Goal: Information Seeking & Learning: Check status

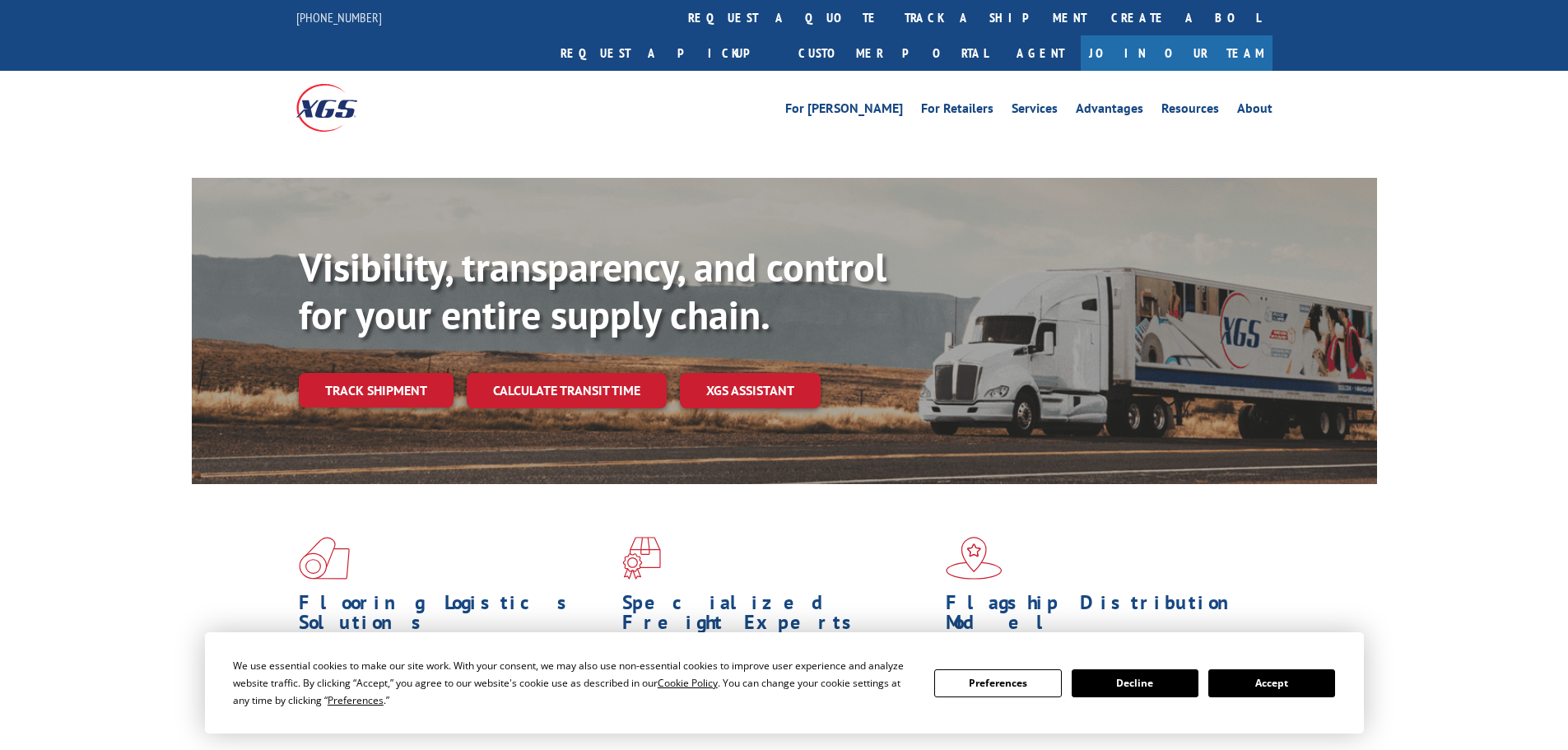
click at [892, 14] on link "track a shipment" at bounding box center [995, 17] width 206 height 36
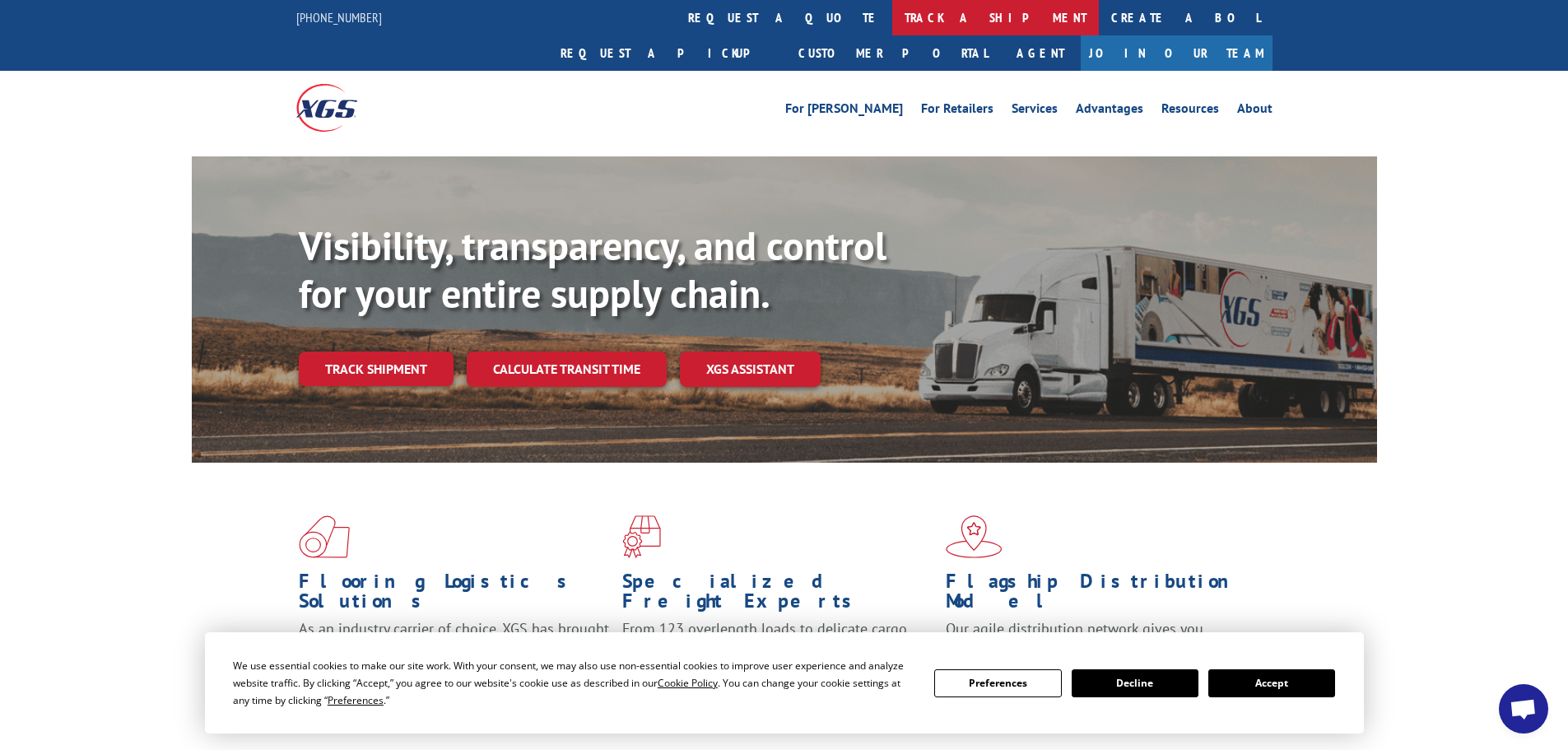
click at [892, 16] on link "track a shipment" at bounding box center [995, 17] width 206 height 36
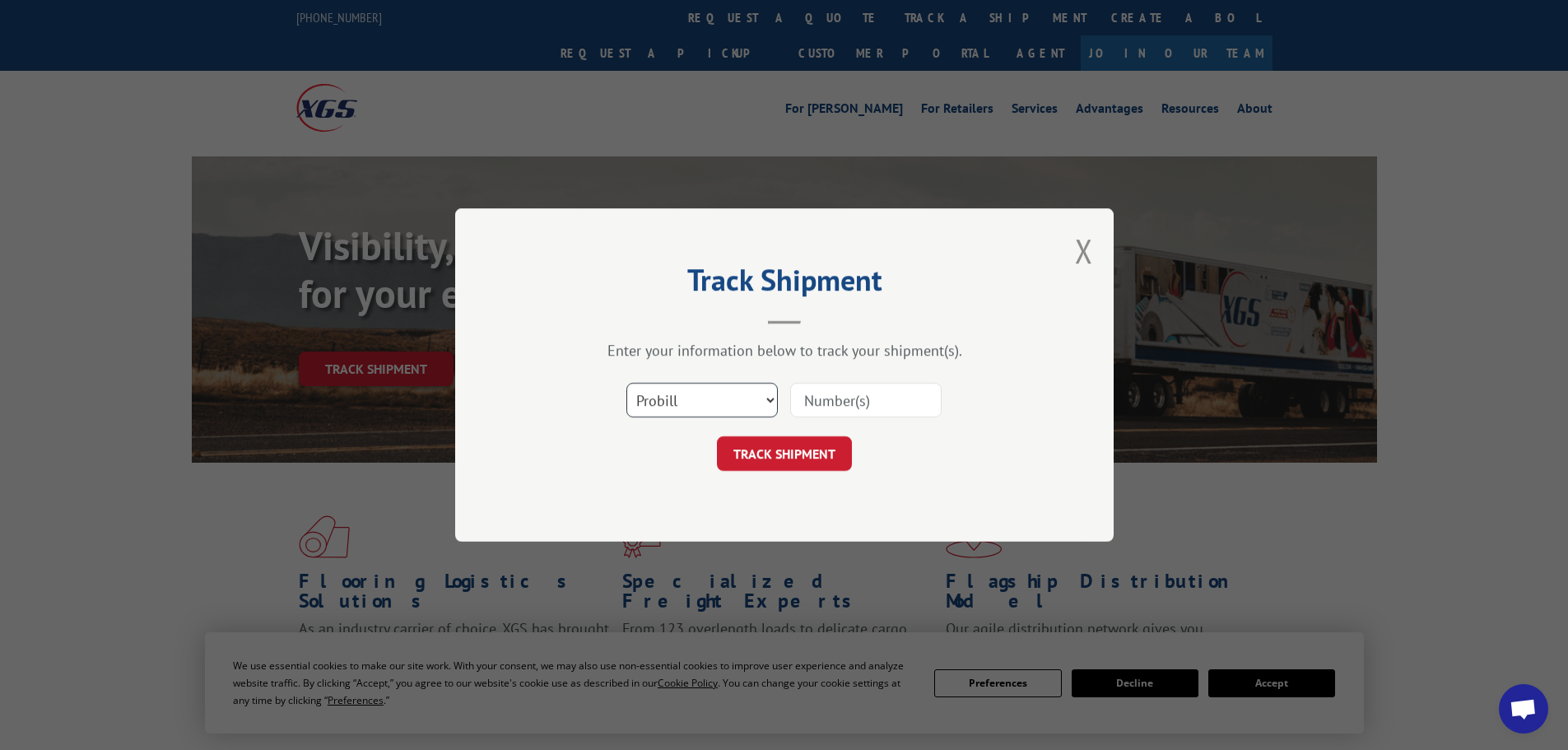
click at [679, 409] on select "Select category... Probill BOL PO" at bounding box center [702, 400] width 151 height 35
click at [627, 383] on select "Select category... Probill BOL PO" at bounding box center [702, 400] width 151 height 35
click at [684, 395] on select "Select category... Probill BOL PO" at bounding box center [702, 400] width 151 height 35
select select "po"
click at [627, 383] on select "Select category... Probill BOL PO" at bounding box center [702, 400] width 151 height 35
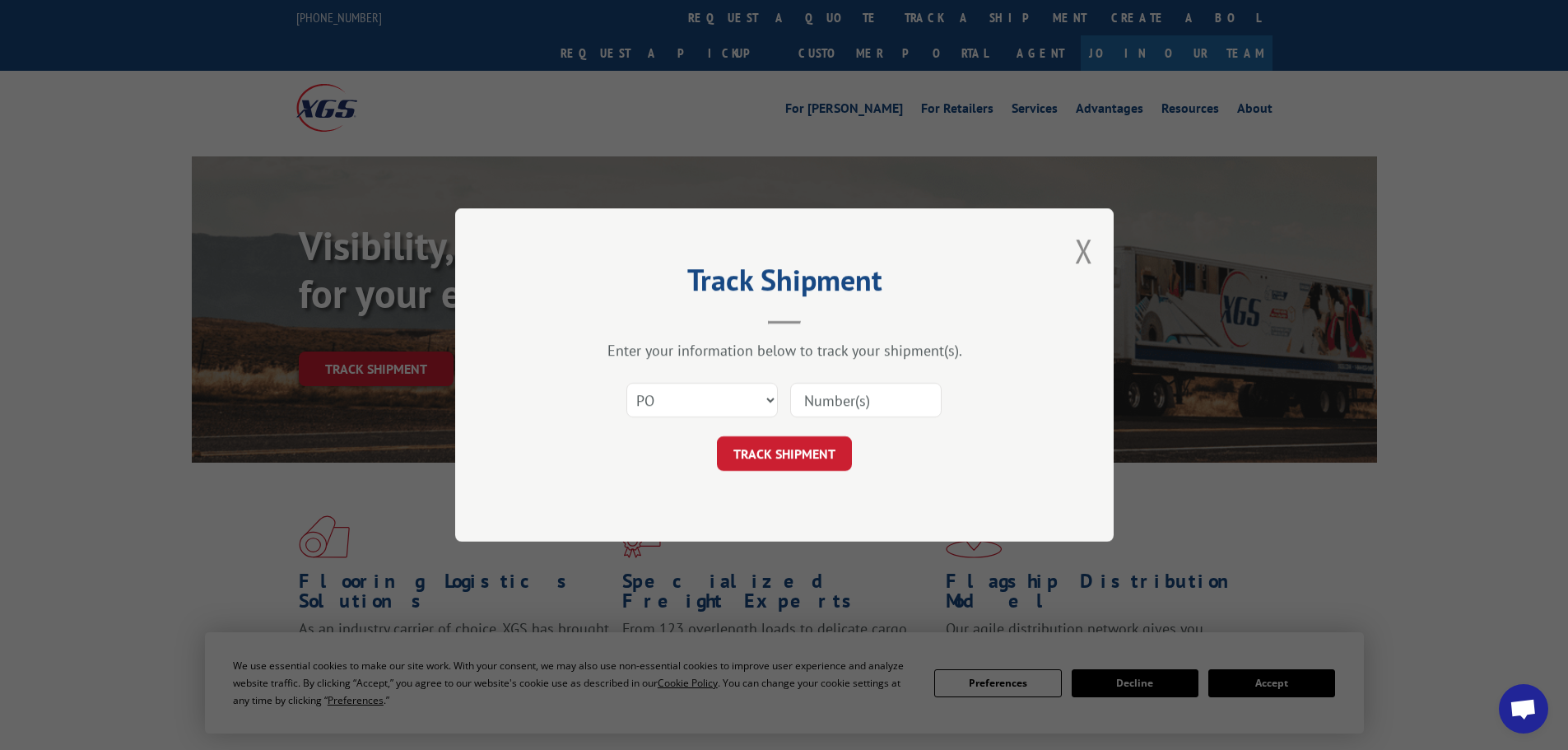
click at [841, 402] on input at bounding box center [866, 400] width 151 height 35
paste input "59535227"
type input "59535227"
click at [821, 466] on button "TRACK SHIPMENT" at bounding box center [784, 453] width 135 height 35
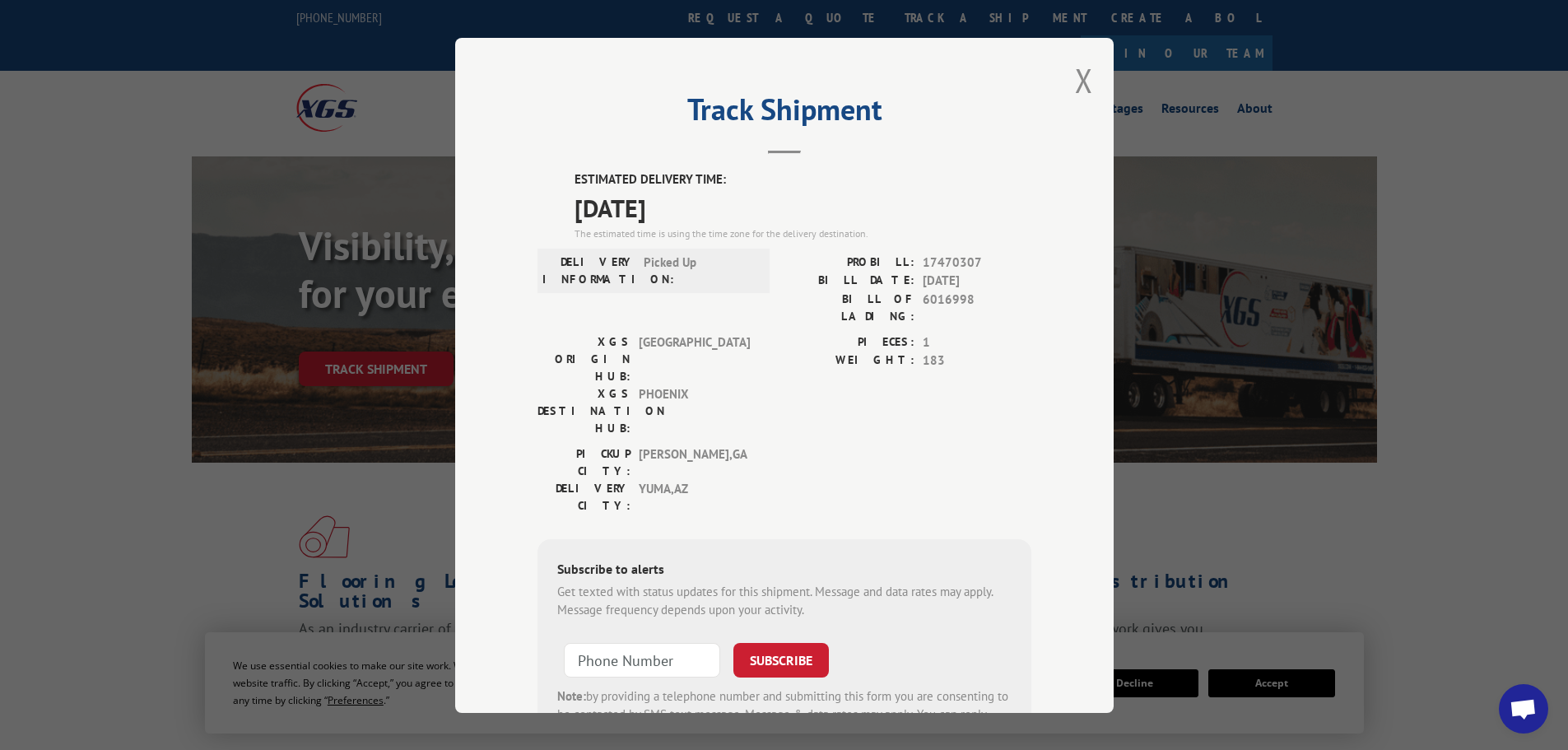
drag, startPoint x: 563, startPoint y: 178, endPoint x: 754, endPoint y: 204, distance: 192.8
click at [754, 204] on div "ESTIMATED DELIVERY TIME: [DATE] The estimated time is using the time zone for t…" at bounding box center [784, 466] width 494 height 592
copy div "ESTIMATED DELIVERY TIME: [DATE]"
click at [1076, 85] on button "Close modal" at bounding box center [1084, 79] width 18 height 44
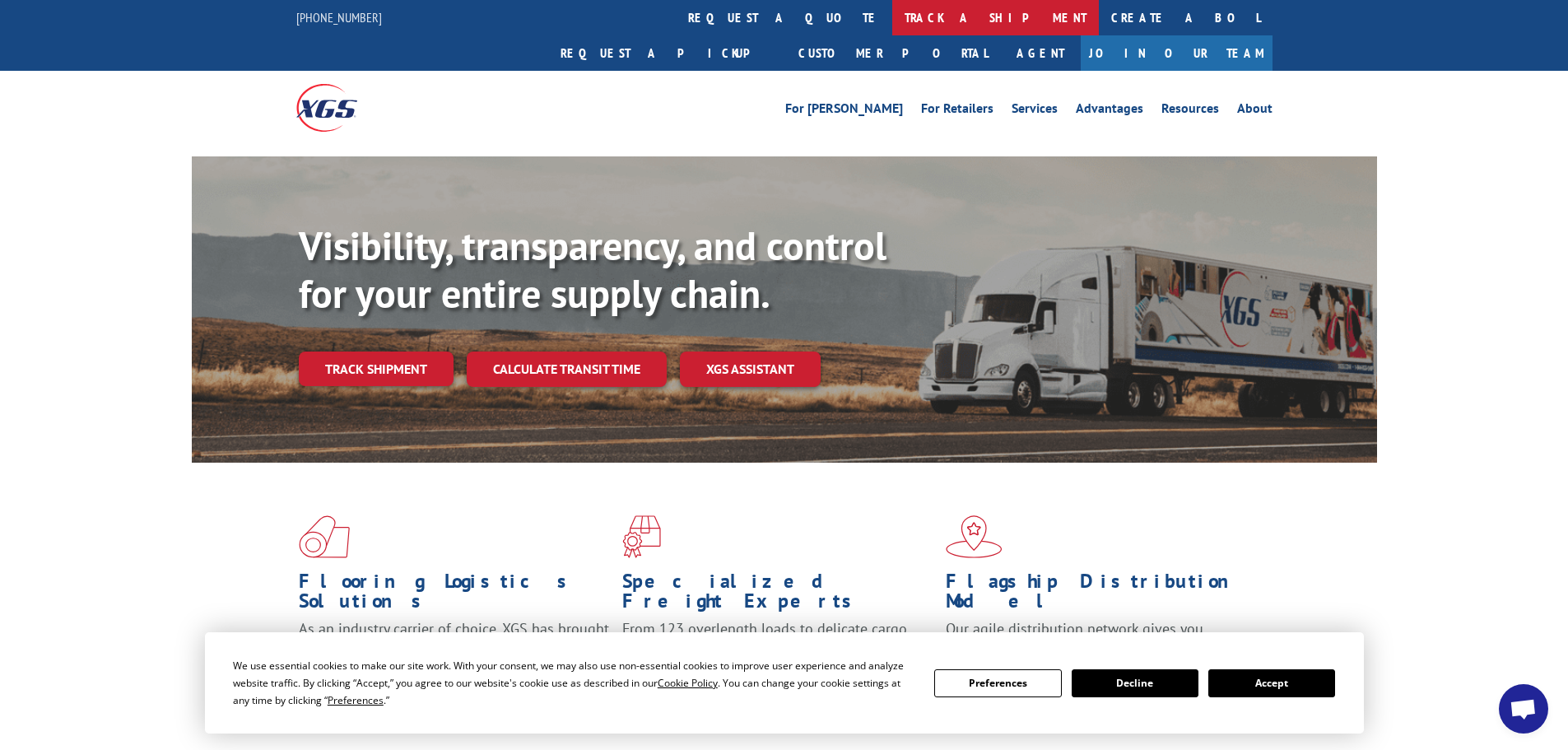
click at [892, 23] on link "track a shipment" at bounding box center [995, 17] width 206 height 36
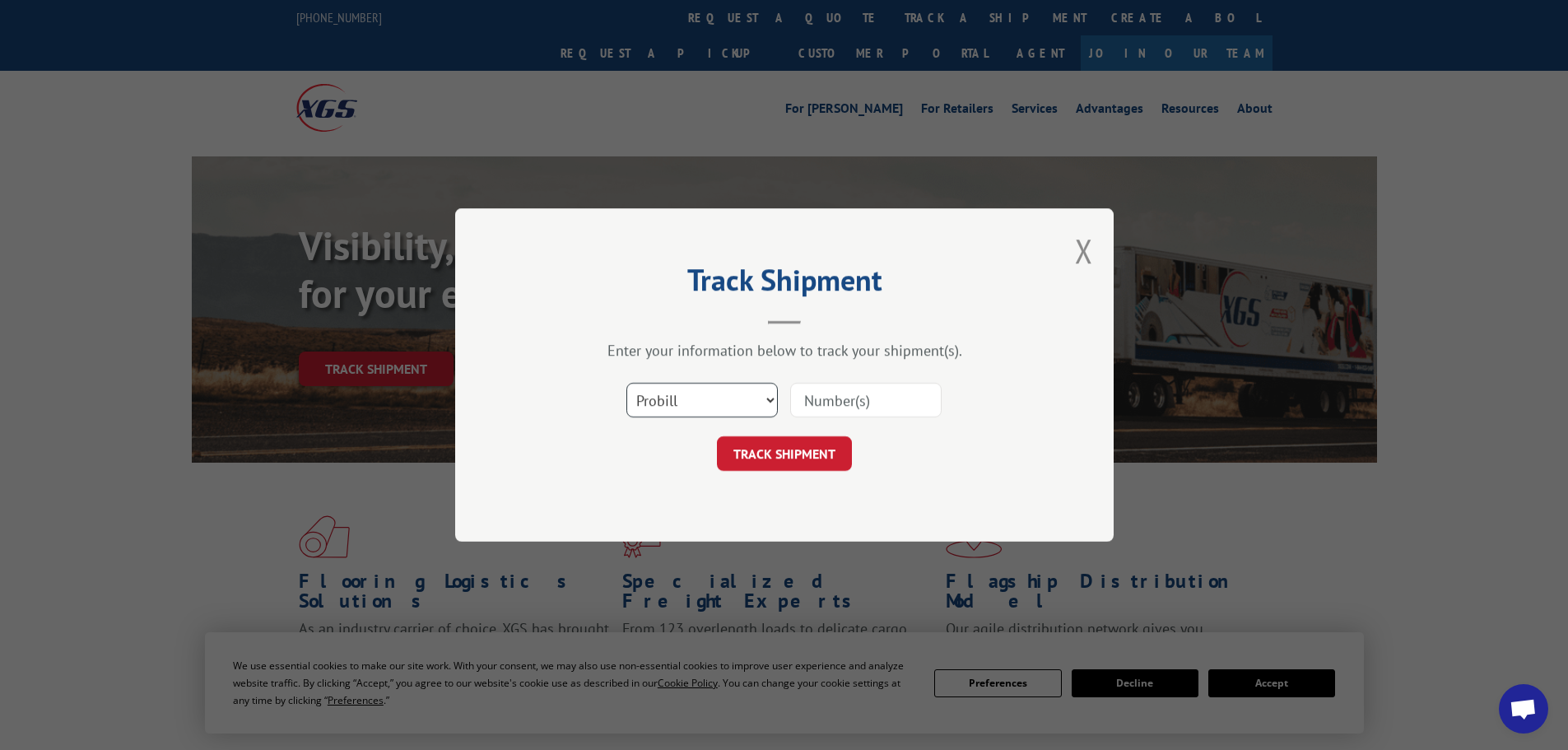
click at [735, 408] on select "Select category... Probill BOL PO" at bounding box center [702, 400] width 151 height 35
select select "po"
click at [627, 383] on select "Select category... Probill BOL PO" at bounding box center [702, 400] width 151 height 35
